Goal: Find specific page/section: Find specific page/section

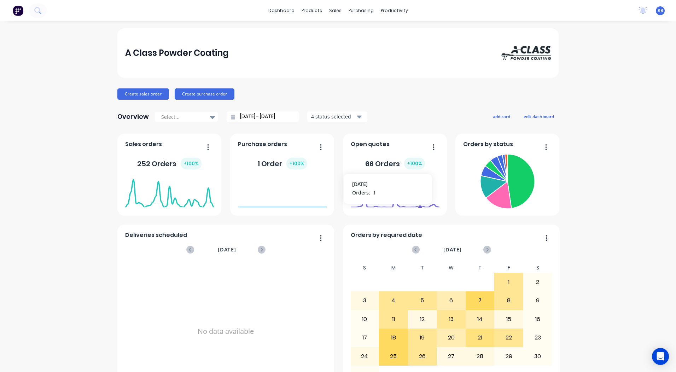
click at [611, 121] on div "A Class Powder Coating Create sales order Create purchase order Overview Select…" at bounding box center [338, 349] width 676 height 642
click at [353, 39] on link "Sales Orders" at bounding box center [370, 34] width 94 height 14
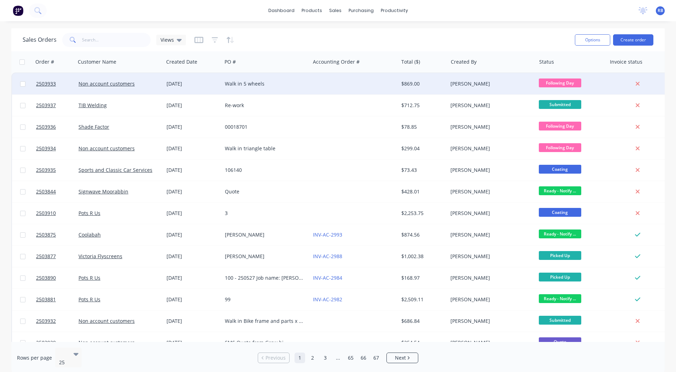
click at [280, 81] on div "Walk in 5 wheels" at bounding box center [264, 83] width 79 height 7
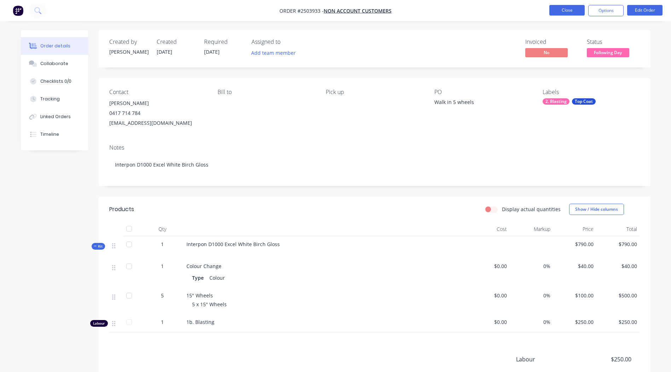
click at [560, 13] on button "Close" at bounding box center [566, 10] width 35 height 11
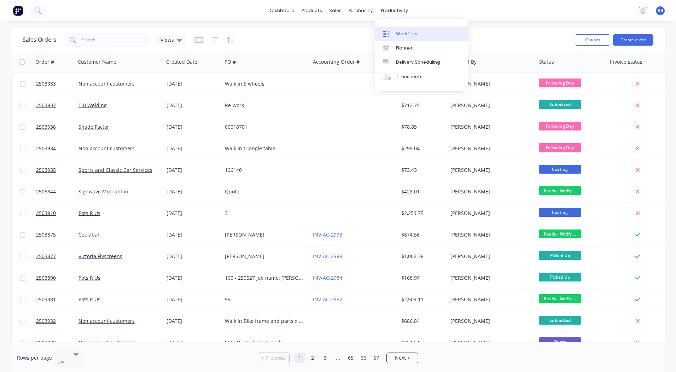
click at [400, 31] on div "Workflow" at bounding box center [406, 34] width 21 height 6
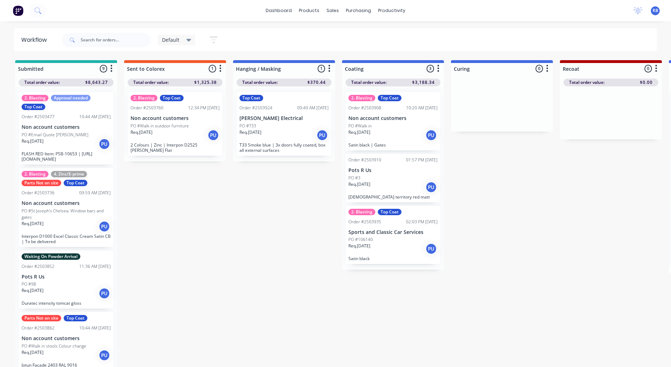
click at [193, 39] on div "Default" at bounding box center [177, 40] width 38 height 11
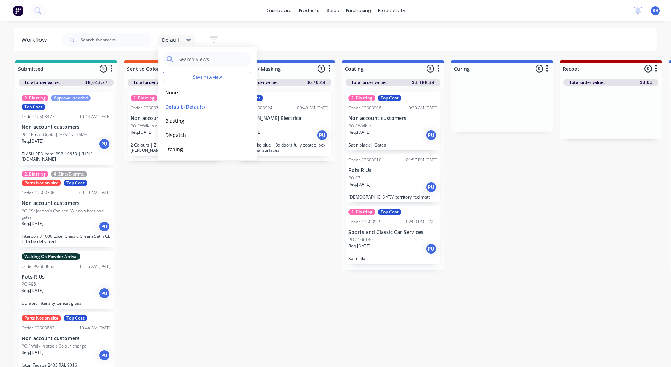
scroll to position [72, 0]
click at [191, 150] on button "Production View" at bounding box center [200, 148] width 75 height 8
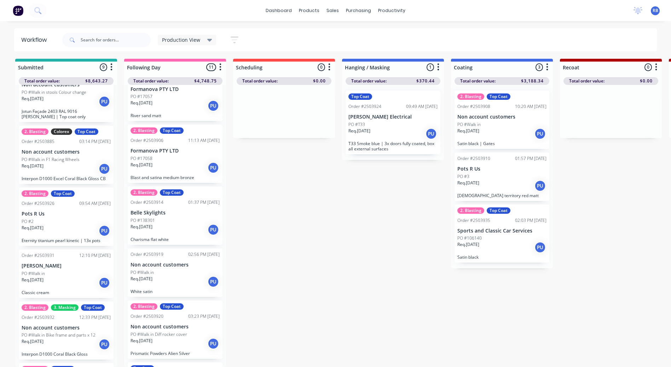
scroll to position [307, 0]
